Goal: Find contact information: Find contact information

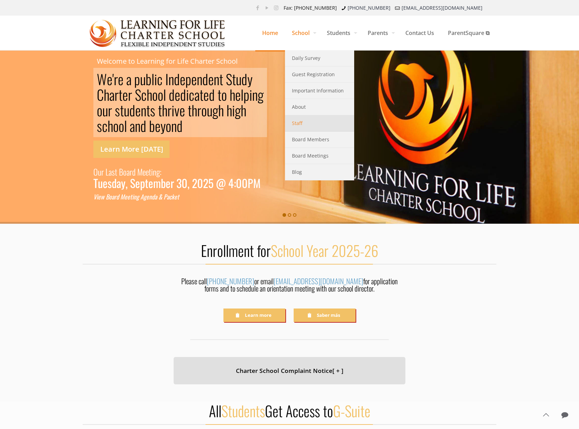
click at [298, 125] on span "Staff" at bounding box center [297, 123] width 10 height 9
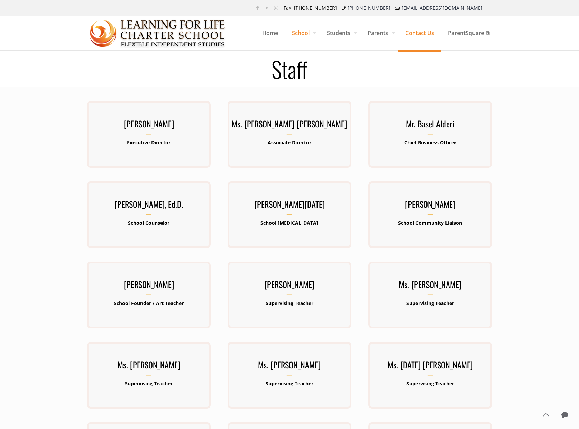
click at [414, 34] on span "Contact Us" at bounding box center [420, 32] width 43 height 21
